Goal: Task Accomplishment & Management: Manage account settings

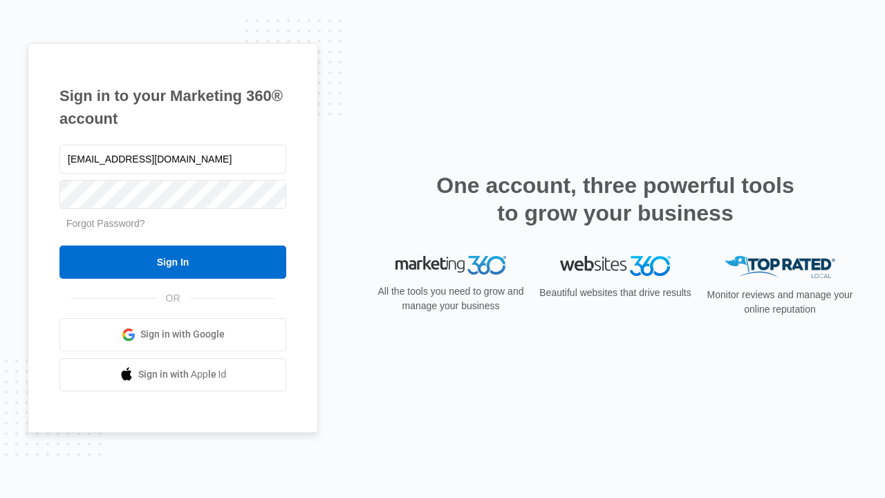
type input "dankie614@gmail.com"
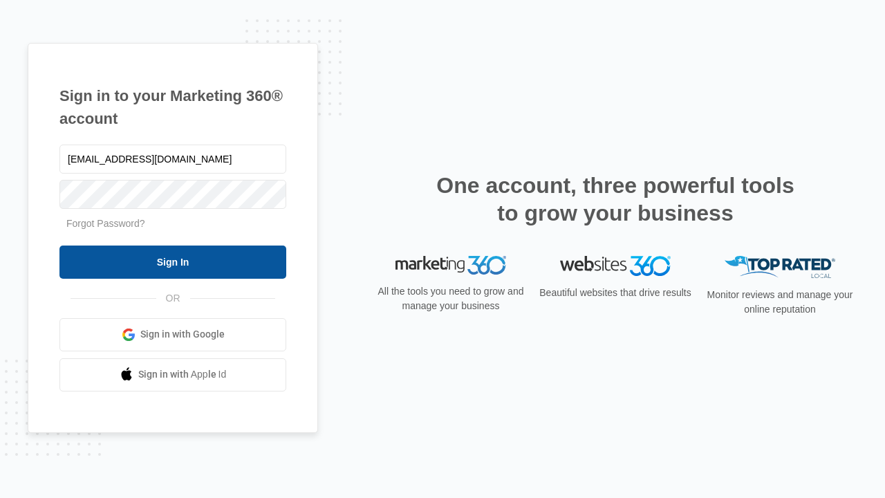
click at [173, 261] on input "Sign In" at bounding box center [172, 261] width 227 height 33
